Goal: Obtain resource: Download file/media

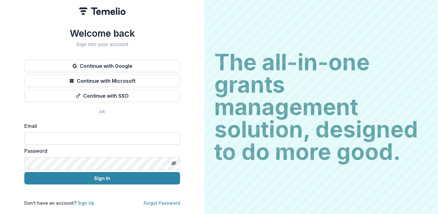
click at [105, 133] on input at bounding box center [102, 138] width 156 height 12
paste input "**********"
type input "**********"
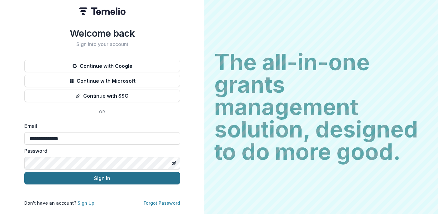
click at [101, 176] on button "Sign In" at bounding box center [102, 178] width 156 height 12
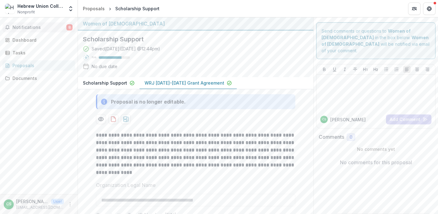
click at [32, 30] on button "Notifications 8" at bounding box center [38, 27] width 73 height 10
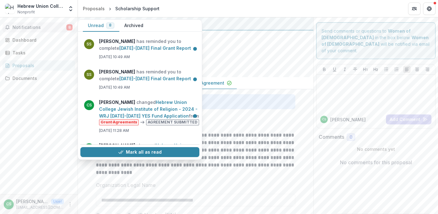
click at [294, 72] on div "Saved 9 months ago ( November 6, 2024 @ 12:44pm ) 73 % No due date" at bounding box center [191, 58] width 216 height 27
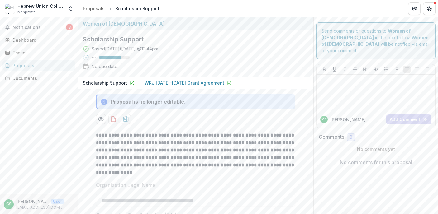
click at [117, 40] on h2 "Scholarship Support" at bounding box center [191, 39] width 216 height 7
click at [22, 79] on div "Documents" at bounding box center [41, 78] width 58 height 7
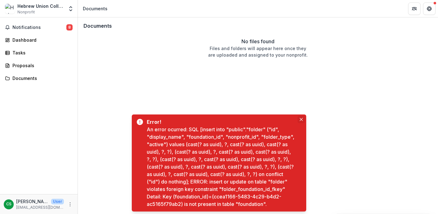
click at [302, 118] on icon "Close" at bounding box center [301, 119] width 3 height 3
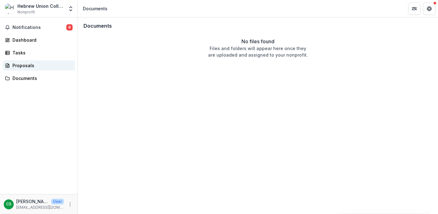
click at [26, 66] on div "Proposals" at bounding box center [41, 65] width 58 height 7
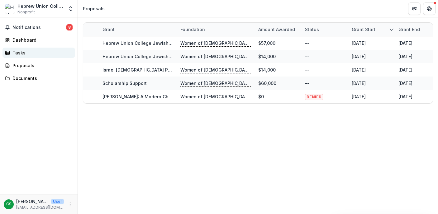
click at [22, 56] on div "Tasks" at bounding box center [41, 53] width 58 height 7
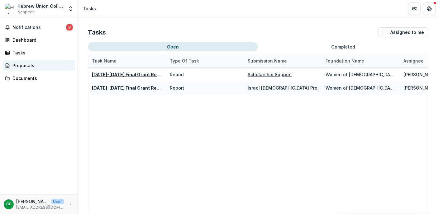
click at [26, 66] on div "Proposals" at bounding box center [41, 65] width 58 height 7
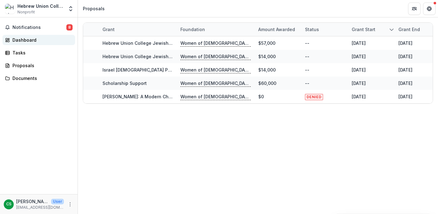
click at [22, 42] on div "Dashboard" at bounding box center [41, 40] width 58 height 7
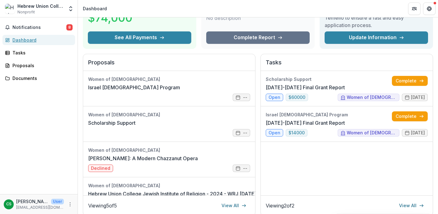
scroll to position [48, 0]
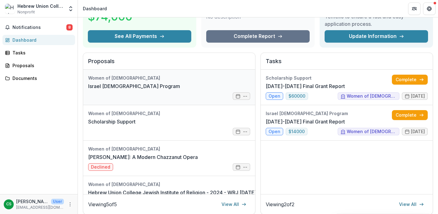
click at [107, 87] on link "Israel Rabbinical Program" at bounding box center [134, 86] width 92 height 7
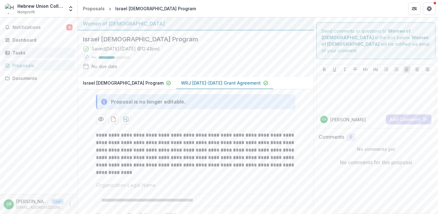
click at [24, 58] on link "Tasks" at bounding box center [38, 53] width 73 height 10
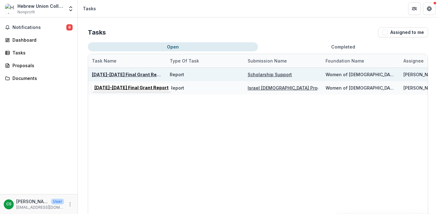
click at [140, 74] on u "2024-2025 Final Grant Report" at bounding box center [129, 74] width 74 height 5
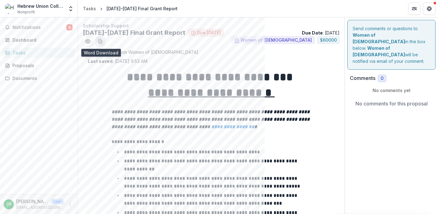
click at [99, 42] on icon "download-word-button" at bounding box center [100, 41] width 5 height 5
click at [38, 51] on div "Tasks" at bounding box center [41, 53] width 58 height 7
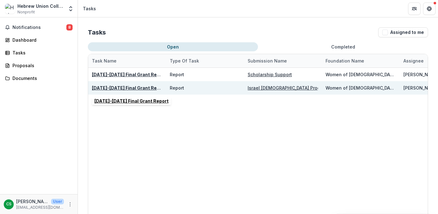
click at [134, 90] on u "2024-2025 Final Grant Report" at bounding box center [129, 87] width 74 height 5
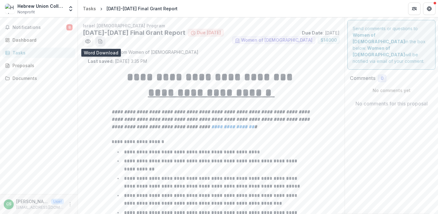
click at [102, 42] on icon "download-word-button" at bounding box center [100, 41] width 5 height 5
click at [19, 51] on div "Tasks" at bounding box center [41, 53] width 58 height 7
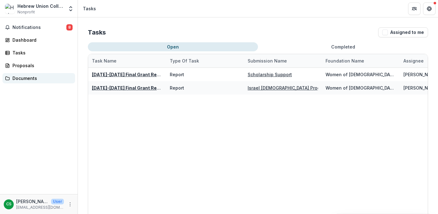
click at [34, 75] on div "Documents" at bounding box center [41, 78] width 58 height 7
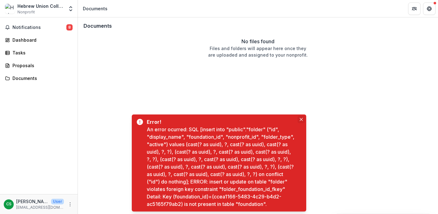
click at [301, 118] on icon "Close" at bounding box center [301, 119] width 3 height 3
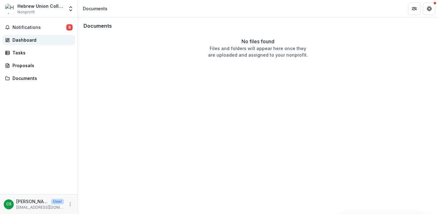
click at [27, 41] on div "Dashboard" at bounding box center [41, 40] width 58 height 7
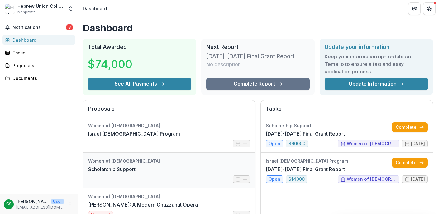
click at [131, 166] on link "Scholarship Support" at bounding box center [111, 169] width 47 height 7
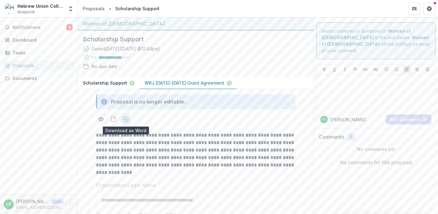
click at [125, 118] on icon "download-proposal" at bounding box center [125, 120] width 5 height 6
